Goal: Task Accomplishment & Management: Use online tool/utility

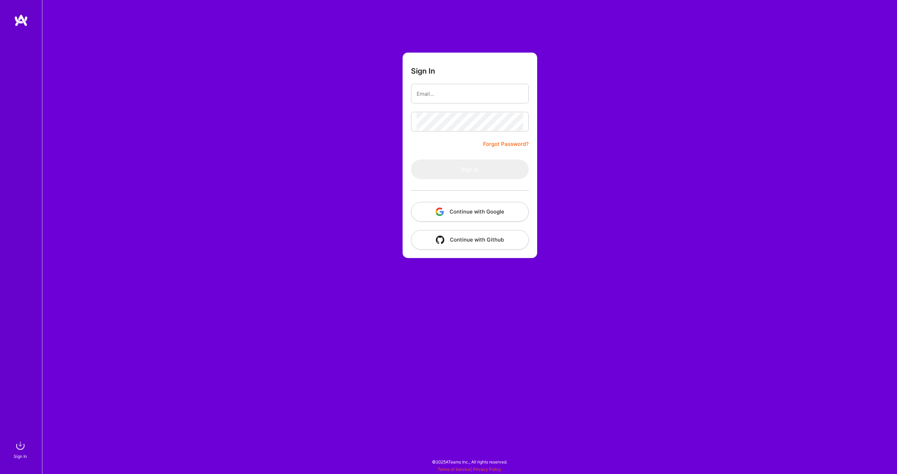
click at [479, 206] on button "Continue with Google" at bounding box center [470, 212] width 118 height 20
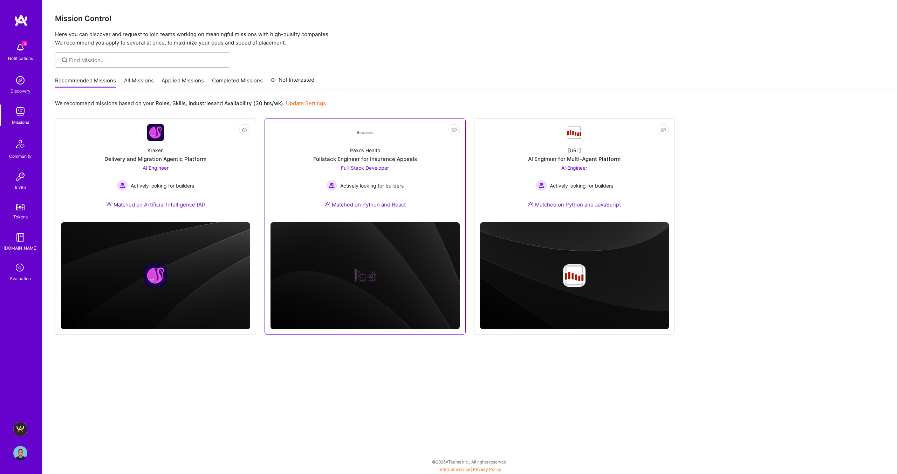
click at [314, 155] on div "Paxos Health Fullstack Engineer for Insurance Appeals Full-Stack Developer Acti…" at bounding box center [365, 179] width 189 height 76
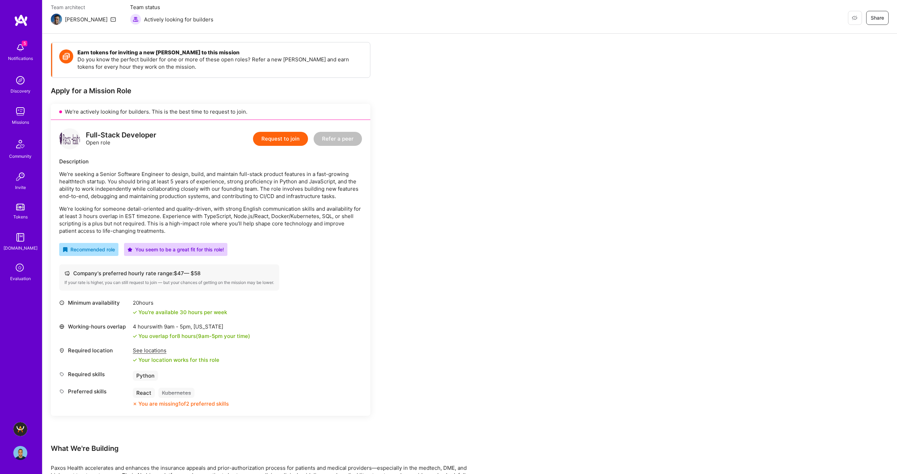
scroll to position [155, 0]
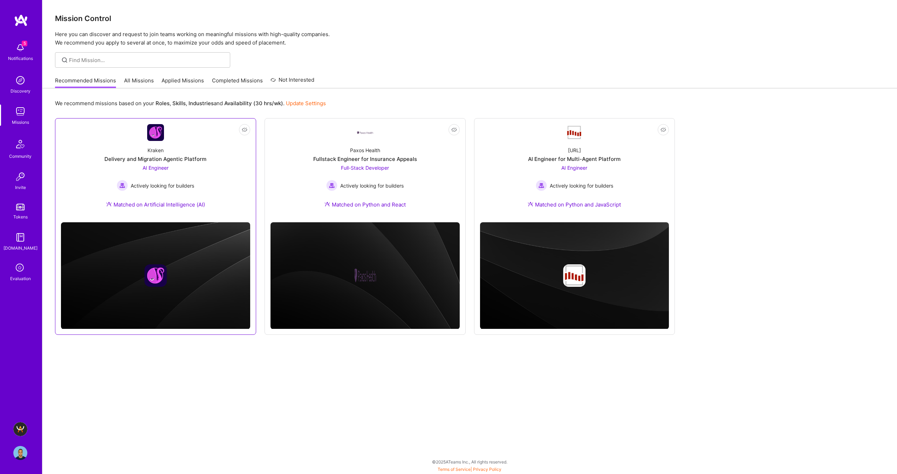
click at [187, 135] on link "Not Interested Kraken Delivery and Migration Agentic Platform AI Engineer Activ…" at bounding box center [155, 170] width 189 height 93
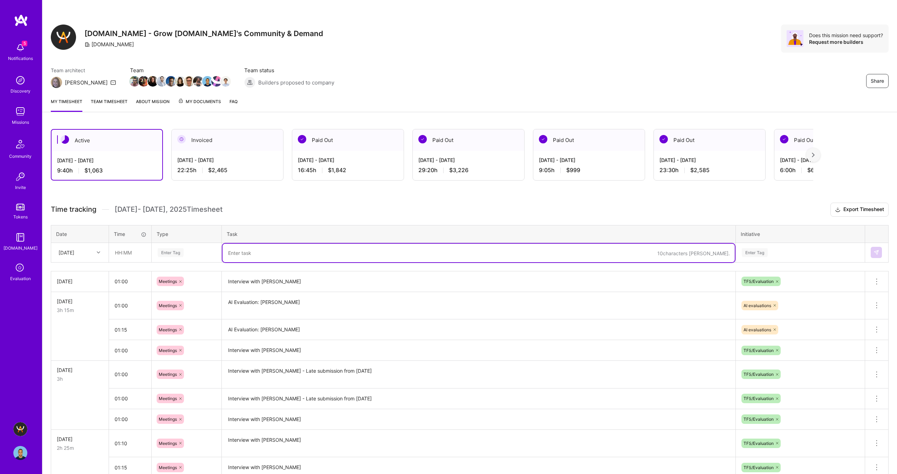
click at [247, 253] on textarea at bounding box center [479, 253] width 512 height 19
paste textarea "Evan Carmi"
type textarea "Ai Evaluation: Interview with Evan Carmi"
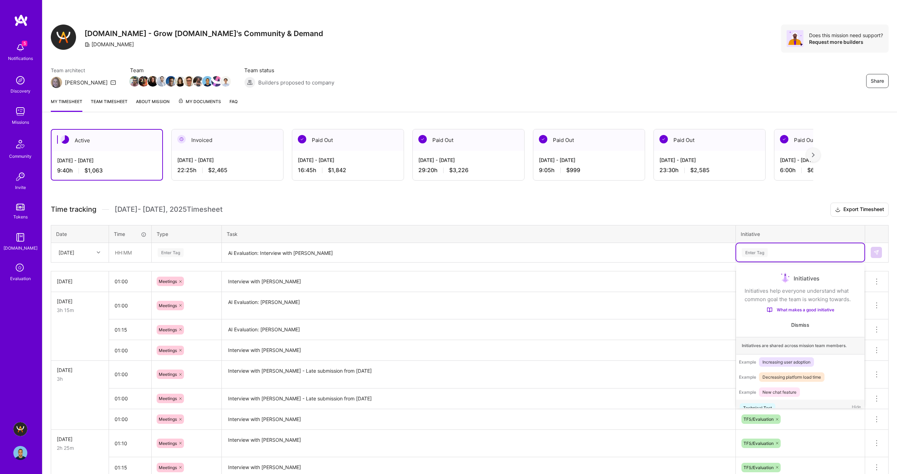
click at [754, 252] on div "Enter Tag" at bounding box center [755, 252] width 26 height 11
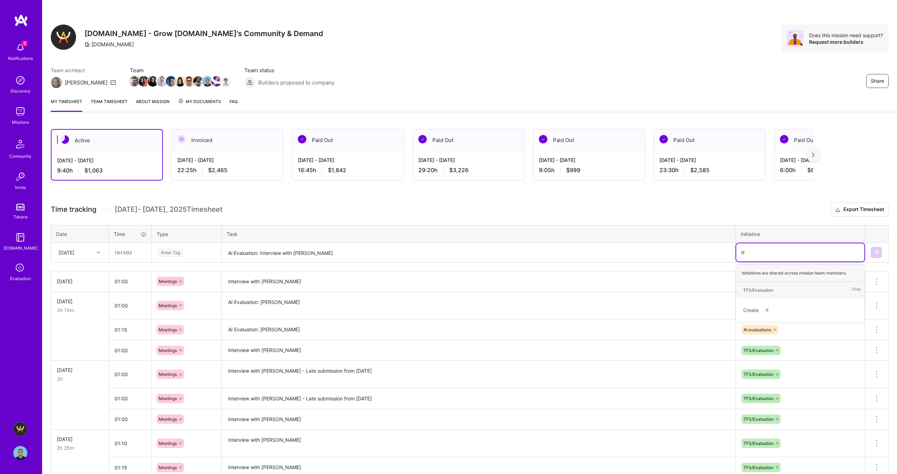
type input "tfs"
click at [759, 291] on div "TFS/Evaluation" at bounding box center [758, 289] width 30 height 7
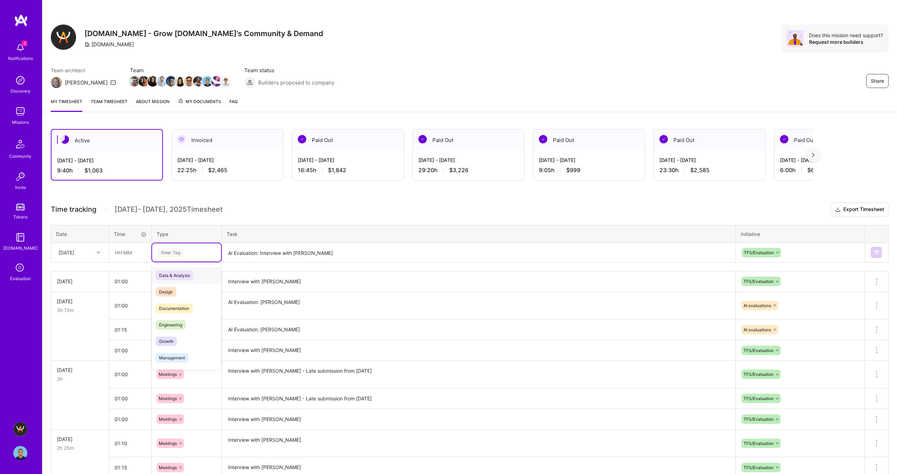
click at [175, 250] on div "Enter Tag" at bounding box center [171, 252] width 26 height 11
type input "mee"
click at [173, 273] on span "Meetings" at bounding box center [168, 275] width 25 height 9
click at [118, 252] on input "text" at bounding box center [130, 252] width 42 height 19
type input "01:30"
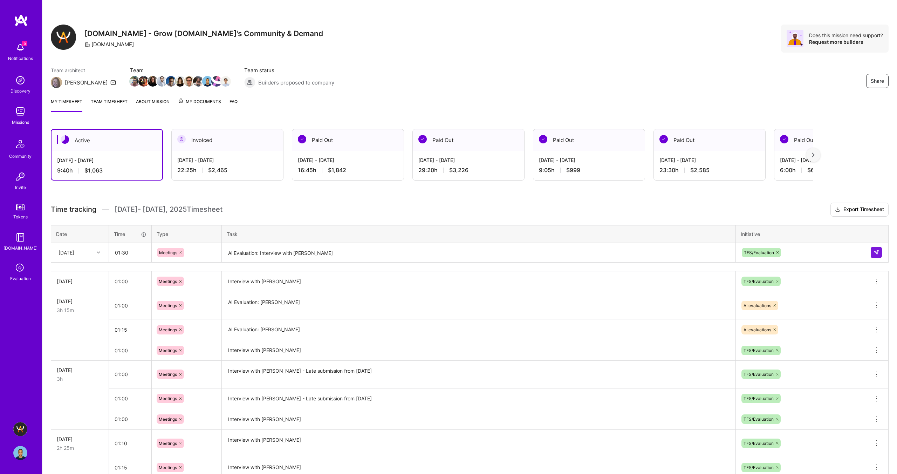
click at [88, 255] on div "Sun, Sep 7" at bounding box center [74, 253] width 39 height 12
click at [77, 312] on div "Thu, Sep 4" at bounding box center [80, 311] width 57 height 13
click at [734, 203] on h3 "Time tracking Sep 1 - Sep 15 , 2025 Timesheet Export Timesheet" at bounding box center [470, 210] width 838 height 14
click at [874, 252] on img at bounding box center [877, 253] width 6 height 6
